Goal: Find specific page/section: Find specific page/section

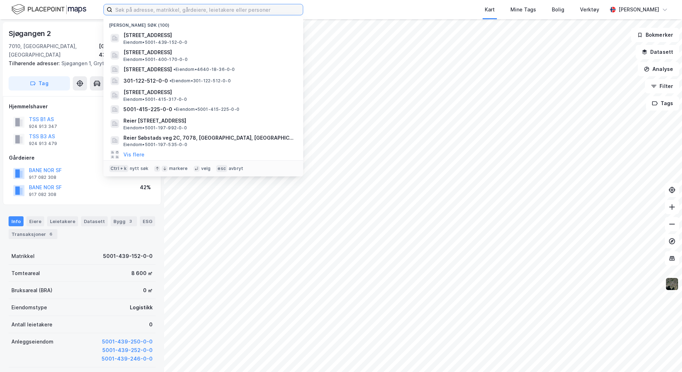
click at [124, 9] on input at bounding box center [207, 9] width 190 height 11
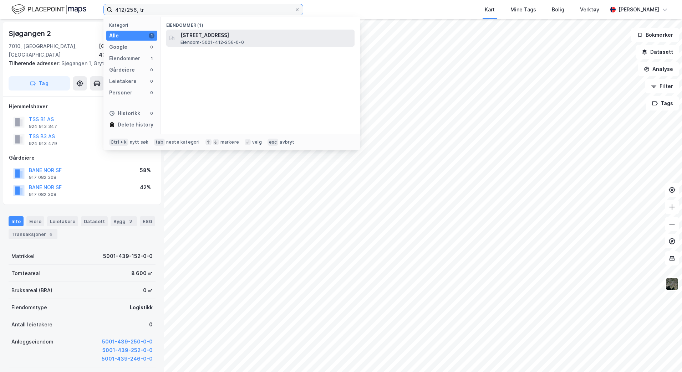
type input "412/256, tr"
click at [204, 38] on span "[STREET_ADDRESS]" at bounding box center [265, 35] width 171 height 9
